Goal: Information Seeking & Learning: Learn about a topic

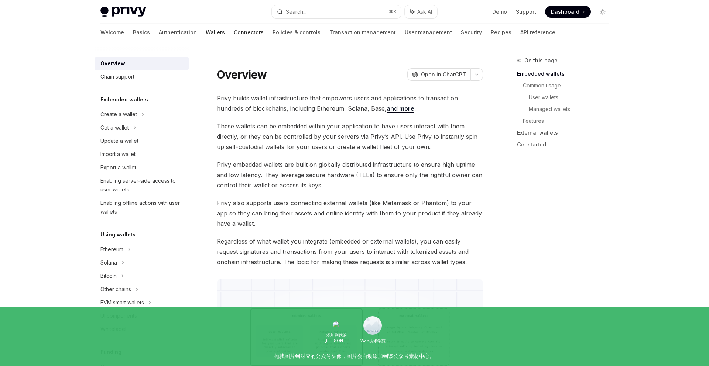
click at [234, 31] on link "Connectors" at bounding box center [249, 33] width 30 height 18
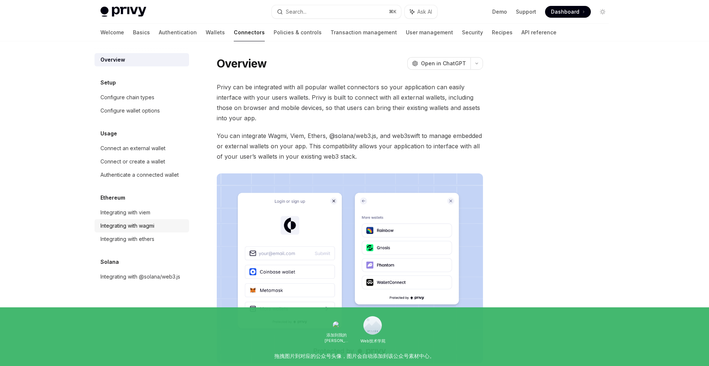
click at [133, 228] on div "Integrating with wagmi" at bounding box center [127, 226] width 54 height 9
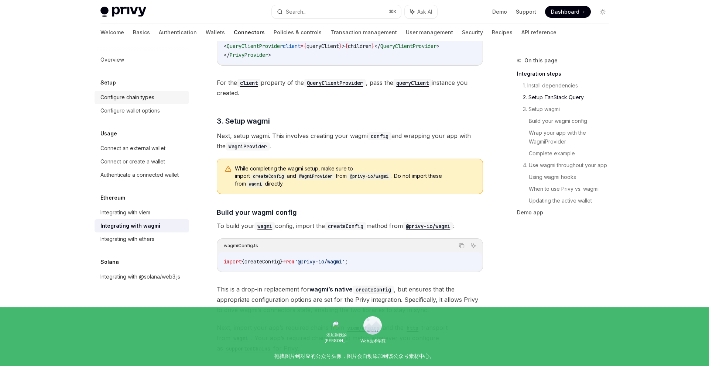
scroll to position [467, 0]
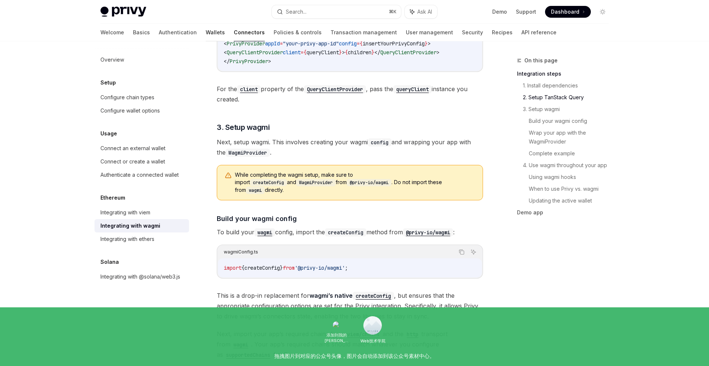
click at [206, 32] on link "Wallets" at bounding box center [215, 33] width 19 height 18
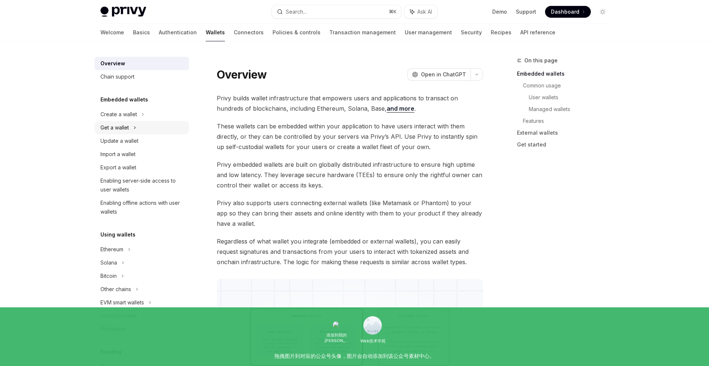
click at [129, 126] on div "Get a wallet" at bounding box center [114, 127] width 28 height 9
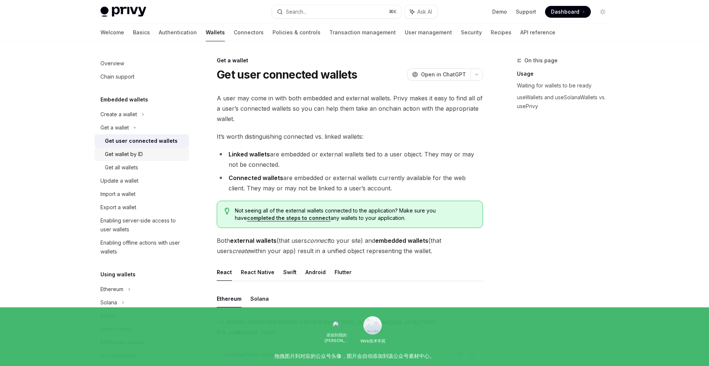
click at [134, 154] on div "Get wallet by ID" at bounding box center [124, 154] width 38 height 9
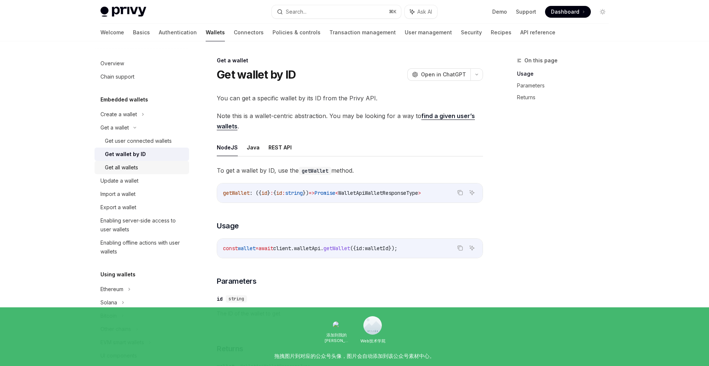
click at [129, 168] on div "Get all wallets" at bounding box center [121, 167] width 33 height 9
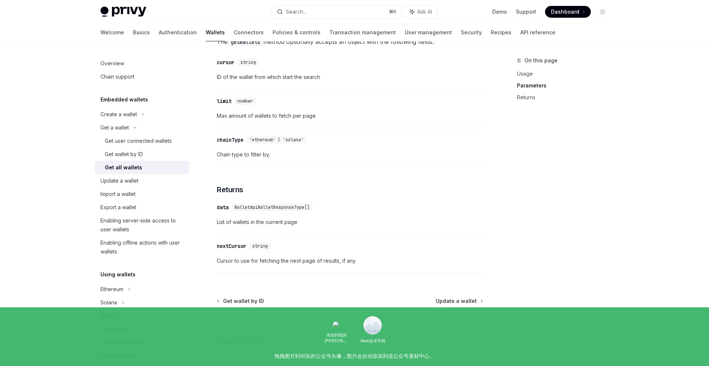
scroll to position [309, 0]
click at [129, 179] on div "Update a wallet" at bounding box center [119, 181] width 38 height 9
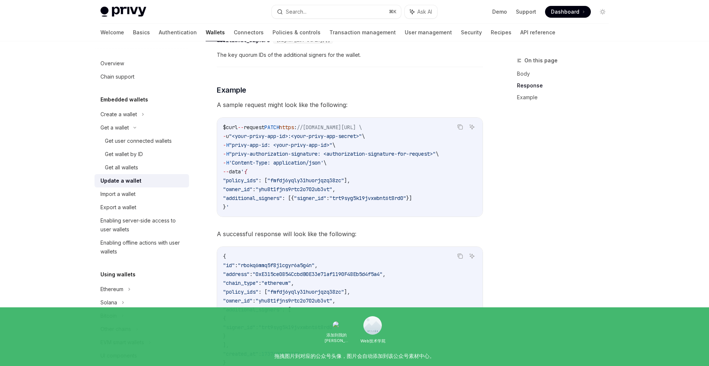
scroll to position [848, 0]
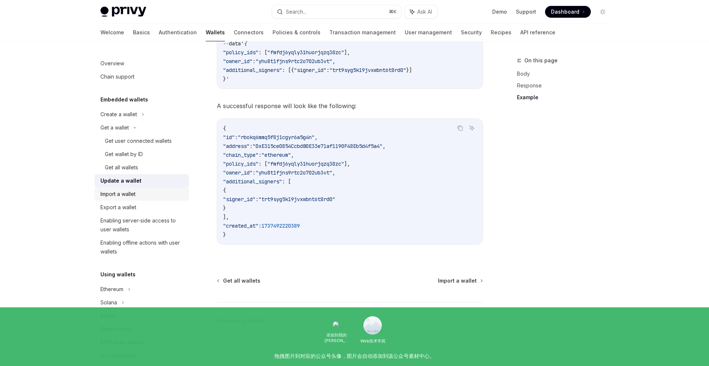
click at [120, 192] on div "Import a wallet" at bounding box center [117, 194] width 35 height 9
type textarea "*"
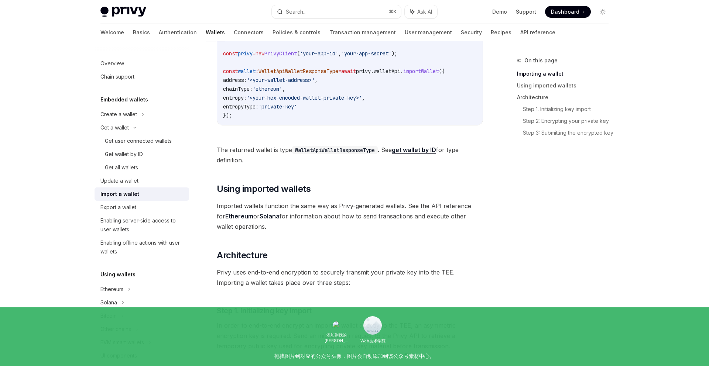
scroll to position [305, 0]
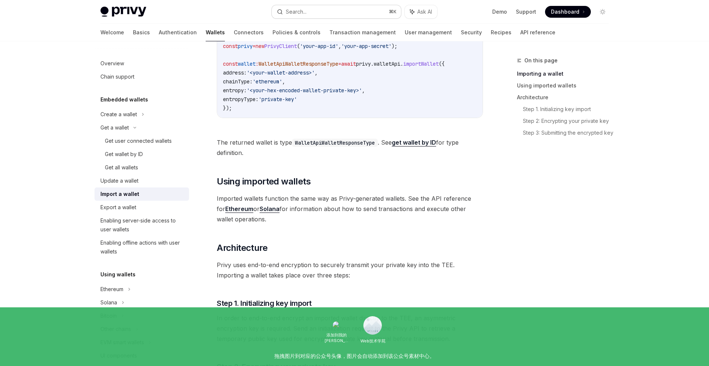
click at [300, 9] on div "Search..." at bounding box center [296, 11] width 21 height 9
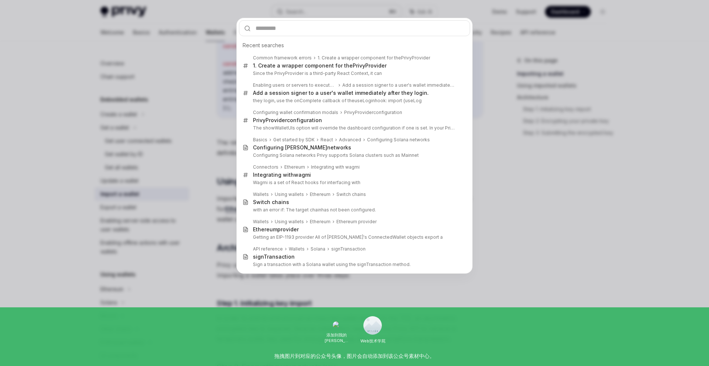
type input "**********"
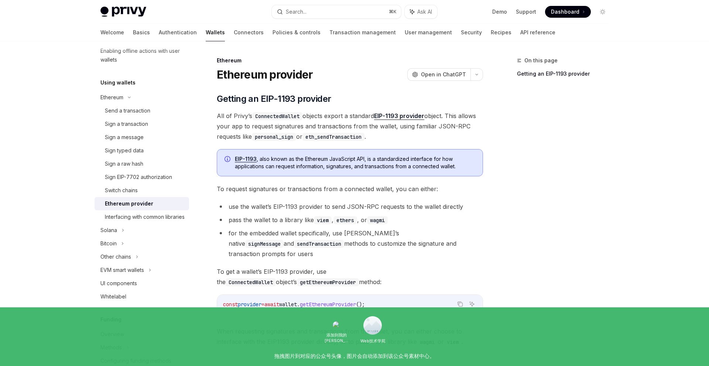
click at [119, 204] on div "Ethereum provider" at bounding box center [129, 203] width 48 height 9
type textarea "*"
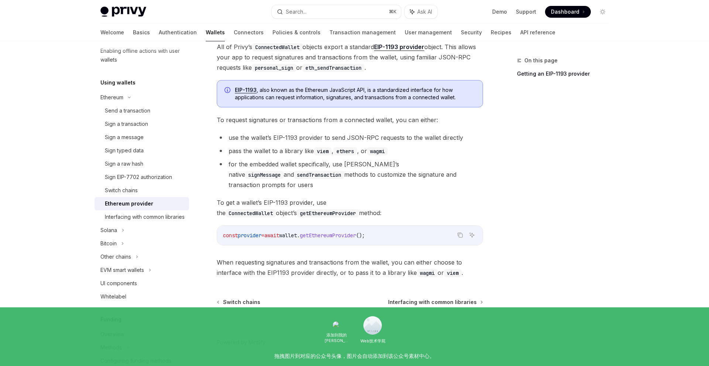
scroll to position [80, 0]
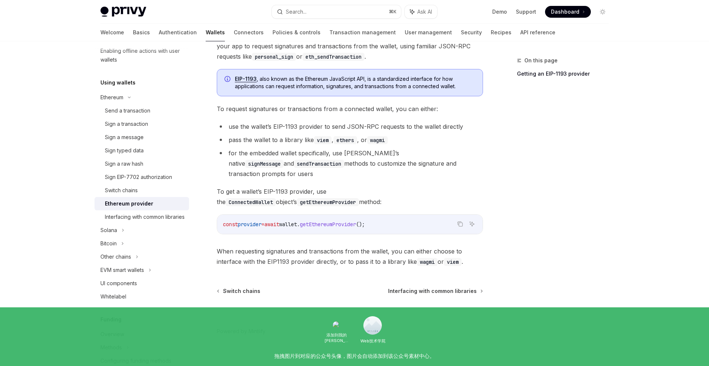
click at [297, 221] on span "wallet" at bounding box center [288, 224] width 18 height 7
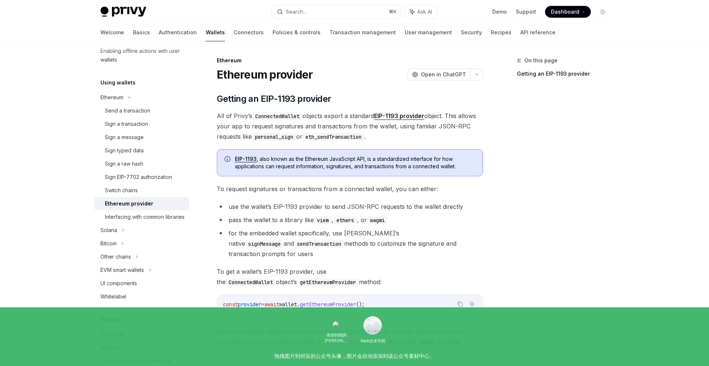
click at [260, 76] on h1 "Ethereum provider" at bounding box center [265, 74] width 96 height 13
